Goal: Navigation & Orientation: Go to known website

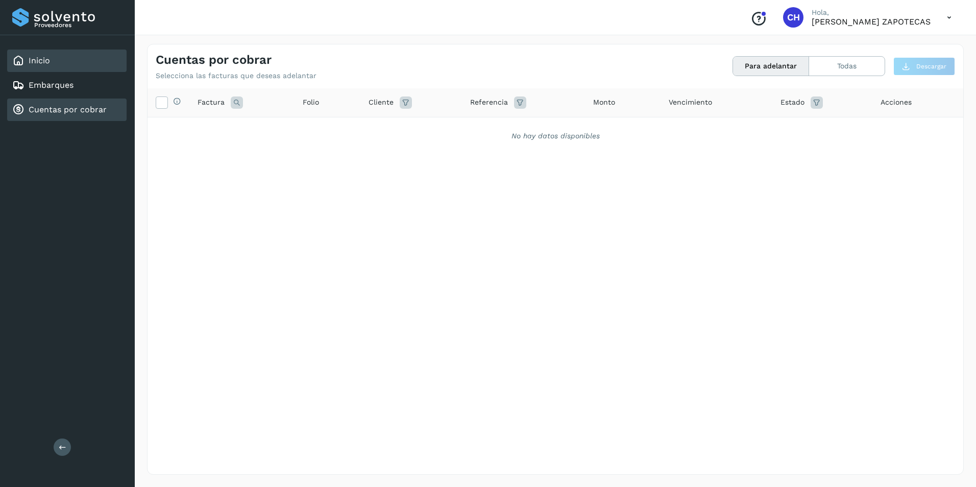
click at [66, 64] on div "Inicio" at bounding box center [66, 61] width 119 height 22
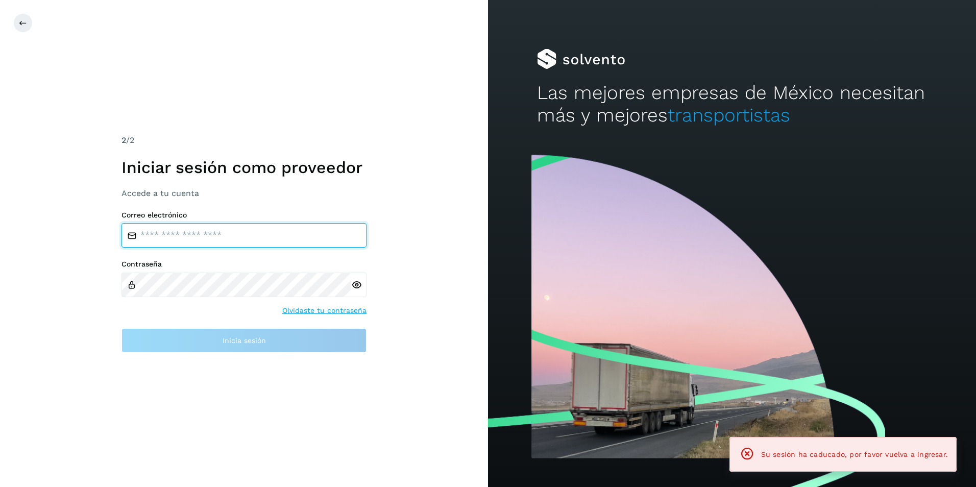
type input "**********"
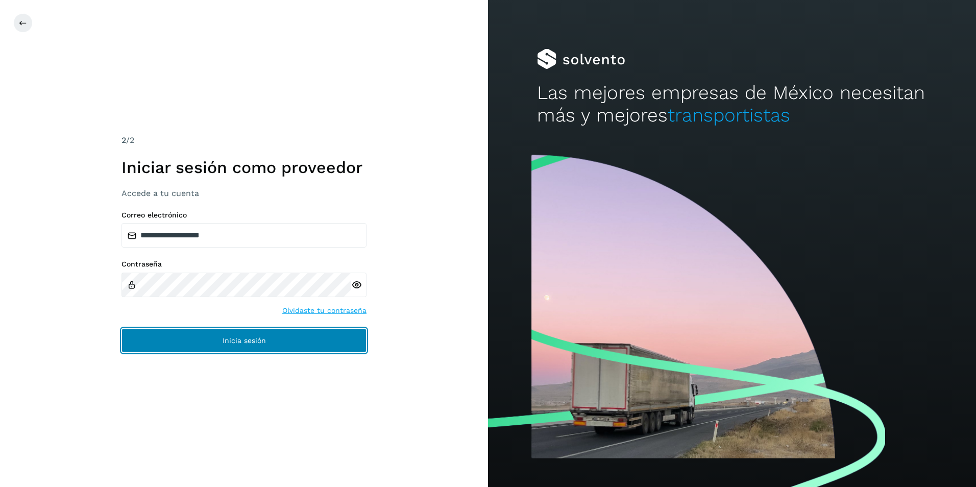
click at [282, 344] on button "Inicia sesión" at bounding box center [244, 340] width 245 height 25
